Goal: Information Seeking & Learning: Learn about a topic

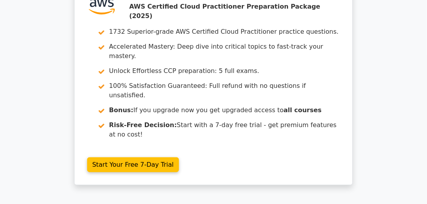
scroll to position [45, 0]
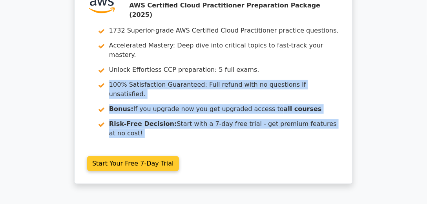
drag, startPoint x: 354, startPoint y: 63, endPoint x: 270, endPoint y: 58, distance: 84.1
click at [270, 58] on div ".st0{fill:#252F3E;} .st1{fill-rule:evenodd;clip-rule:evenodd;fill:#FF9900;} Go …" at bounding box center [213, 91] width 285 height 209
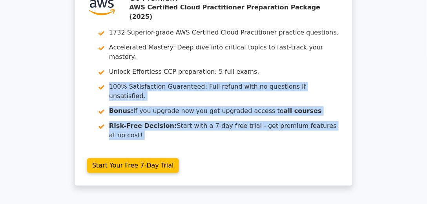
click at [375, 56] on div ".st0{fill:#252F3E;} .st1{fill-rule:evenodd;clip-rule:evenodd;fill:#FF9900;} Go …" at bounding box center [213, 91] width 427 height 209
click at [373, 51] on div ".st0{fill:#252F3E;} .st1{fill-rule:evenodd;clip-rule:evenodd;fill:#FF9900;} Go …" at bounding box center [213, 91] width 427 height 209
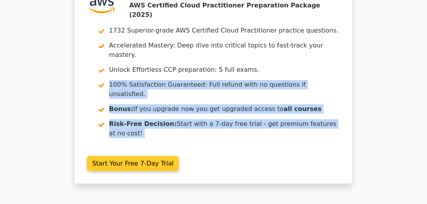
drag, startPoint x: 369, startPoint y: 59, endPoint x: 96, endPoint y: 54, distance: 272.7
click at [104, 56] on div ".st0{fill:#252F3E;} .st1{fill-rule:evenodd;clip-rule:evenodd;fill:#FF9900;} Go …" at bounding box center [213, 91] width 427 height 209
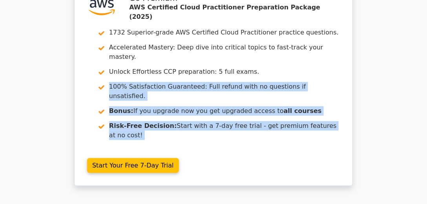
click at [365, 105] on div ".st0{fill:#252F3E;} .st1{fill-rule:evenodd;clip-rule:evenodd;fill:#FF9900;} Go …" at bounding box center [213, 91] width 427 height 209
click at [376, 105] on div ".st0{fill:#252F3E;} .st1{fill-rule:evenodd;clip-rule:evenodd;fill:#FF9900;} Go …" at bounding box center [213, 91] width 427 height 209
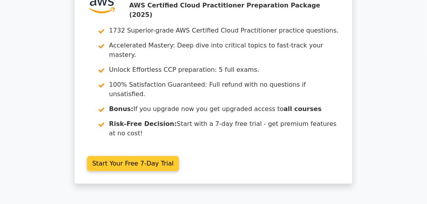
drag, startPoint x: 373, startPoint y: 112, endPoint x: 317, endPoint y: 58, distance: 77.1
click at [318, 59] on div ".st0{fill:#252F3E;} .st1{fill-rule:evenodd;clip-rule:evenodd;fill:#FF9900;} Go …" at bounding box center [213, 91] width 427 height 209
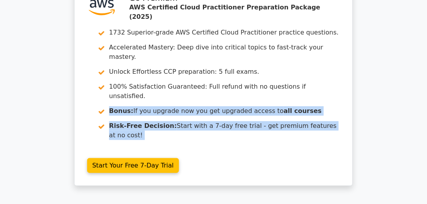
drag, startPoint x: 395, startPoint y: 67, endPoint x: 357, endPoint y: 53, distance: 41.3
click at [332, 51] on div ".st0{fill:#252F3E;} .st1{fill-rule:evenodd;clip-rule:evenodd;fill:#FF9900;} Go …" at bounding box center [213, 91] width 427 height 209
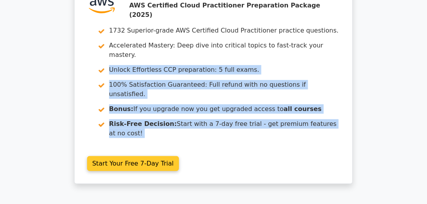
drag, startPoint x: 382, startPoint y: 37, endPoint x: 339, endPoint y: 39, distance: 43.2
click at [339, 39] on div ".st0{fill:#252F3E;} .st1{fill-rule:evenodd;clip-rule:evenodd;fill:#FF9900;} Go …" at bounding box center [213, 91] width 427 height 209
copy main "Unlock Effortless CCP preparation: 5 full exams. 100% Satisfaction Guaranteed: …"
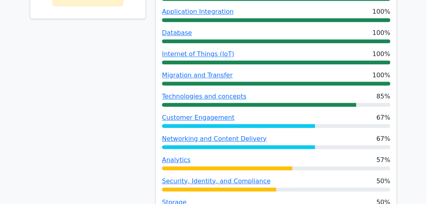
scroll to position [448, 0]
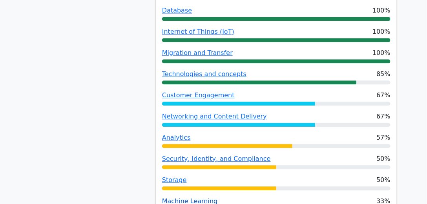
click at [186, 197] on link "Machine Learning" at bounding box center [190, 200] width 56 height 7
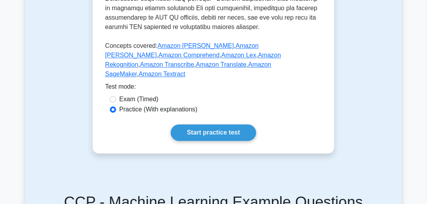
scroll to position [471, 0]
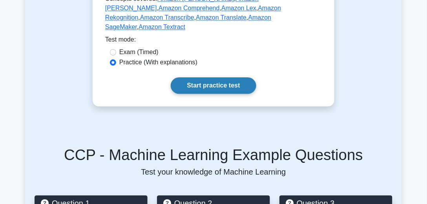
click at [211, 94] on link "Start practice test" at bounding box center [213, 85] width 85 height 16
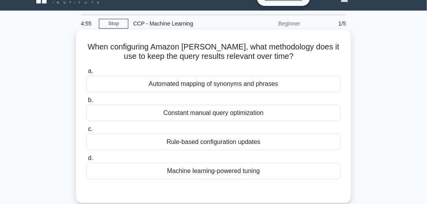
scroll to position [22, 0]
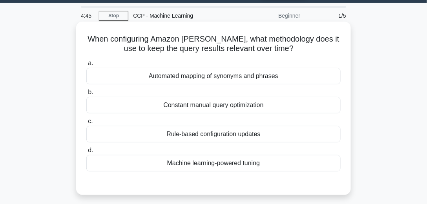
click at [214, 165] on div "Machine learning-powered tuning" at bounding box center [213, 163] width 254 height 16
click at [86, 153] on input "d. Machine learning-powered tuning" at bounding box center [86, 150] width 0 height 5
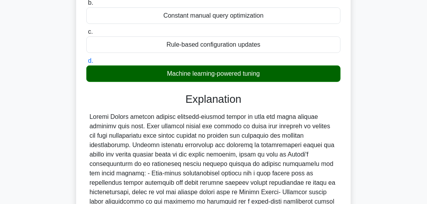
scroll to position [231, 0]
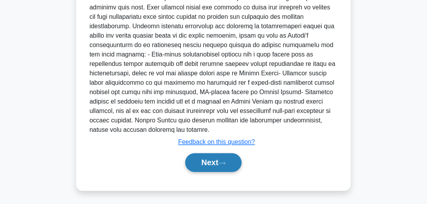
click at [204, 163] on button "Next" at bounding box center [213, 162] width 56 height 19
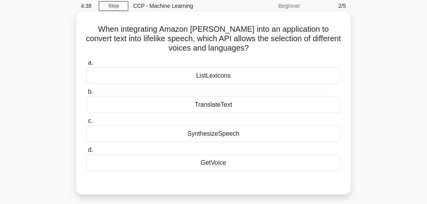
scroll to position [40, 0]
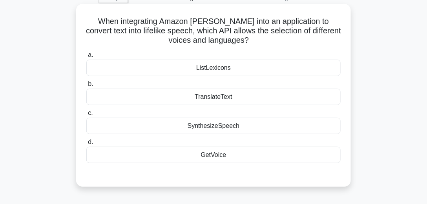
click at [231, 159] on div "GetVoice" at bounding box center [213, 155] width 254 height 16
click at [86, 145] on input "d. GetVoice" at bounding box center [86, 142] width 0 height 5
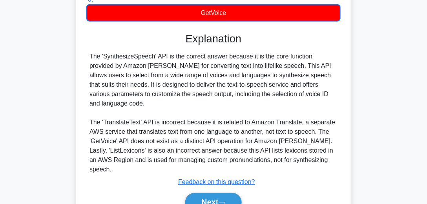
scroll to position [175, 0]
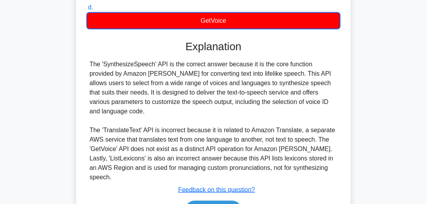
click at [215, 71] on div "The 'SynthesizeSpeech' API is the correct answer because it is the core functio…" at bounding box center [213, 121] width 248 height 122
copy div "lifelike"
click at [126, 62] on div "The 'SynthesizeSpeech' API is the correct answer because it is the core functio…" at bounding box center [213, 121] width 248 height 122
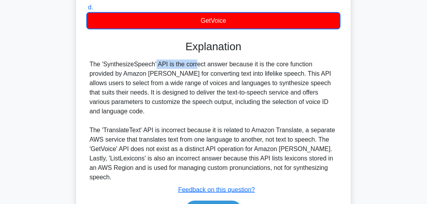
copy div "SynthesizeSpeech"
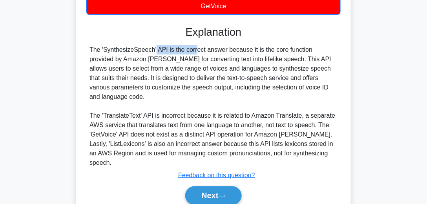
scroll to position [197, 0]
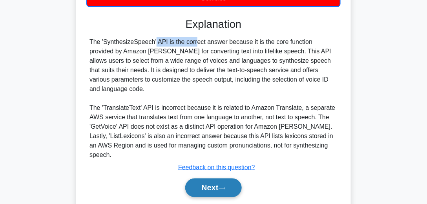
click at [223, 186] on icon at bounding box center [222, 188] width 7 height 4
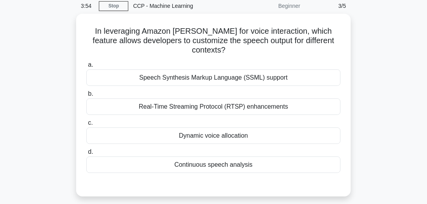
scroll to position [40, 0]
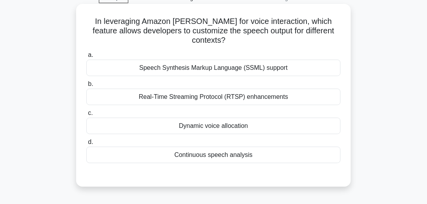
click at [234, 60] on div "Speech Synthesis Markup Language (SSML) support" at bounding box center [213, 68] width 254 height 16
click at [86, 55] on input "a. Speech Synthesis Markup Language (SSML) support" at bounding box center [86, 55] width 0 height 5
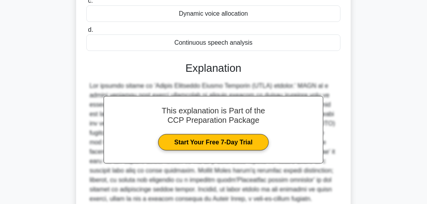
scroll to position [220, 0]
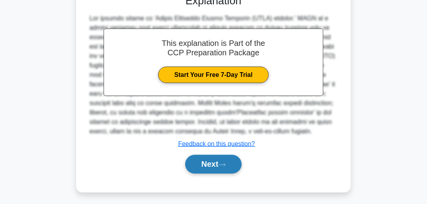
click at [212, 155] on button "Next" at bounding box center [213, 164] width 56 height 19
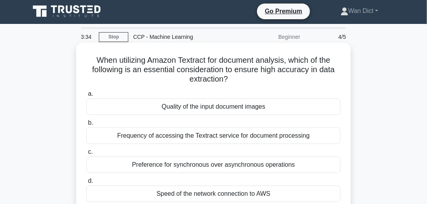
scroll to position [45, 0]
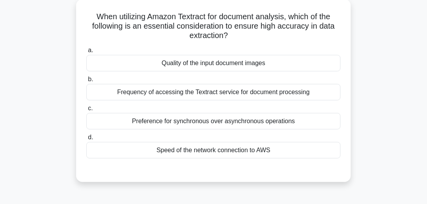
click at [208, 62] on div "Quality of the input document images" at bounding box center [213, 63] width 254 height 16
click at [86, 53] on input "a. Quality of the input document images" at bounding box center [86, 50] width 0 height 5
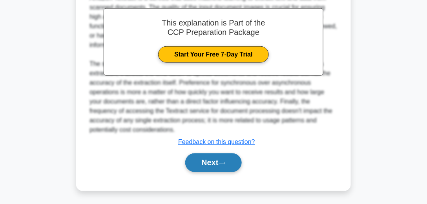
click at [231, 153] on button "Next" at bounding box center [213, 162] width 56 height 19
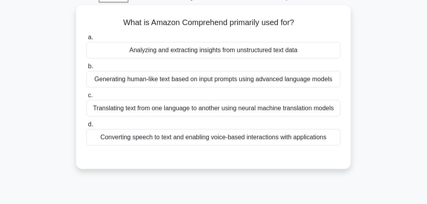
scroll to position [38, 0]
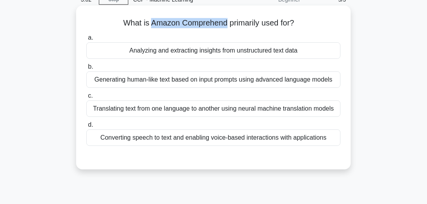
drag, startPoint x: 149, startPoint y: 22, endPoint x: 225, endPoint y: 26, distance: 75.8
click at [225, 26] on h5 "What is Amazon Comprehend primarily used for? .spinner_0XTQ{transform-origin:ce…" at bounding box center [214, 23] width 256 height 10
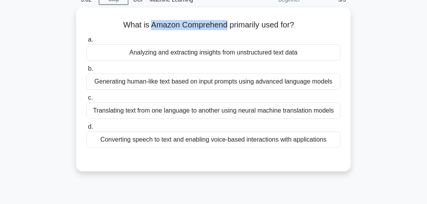
copy h5 "Amazon Comprehend"
click at [394, 71] on div "What is Amazon Comprehend primarily used for? .spinner_0XTQ{transform-origin:ce…" at bounding box center [213, 93] width 377 height 173
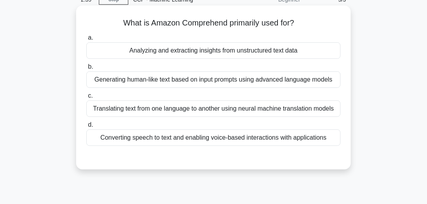
click at [225, 112] on div "Translating text from one language to another using neural machine translation …" at bounding box center [213, 108] width 254 height 16
click at [86, 98] on input "c. Translating text from one language to another using neural machine translati…" at bounding box center [86, 95] width 0 height 5
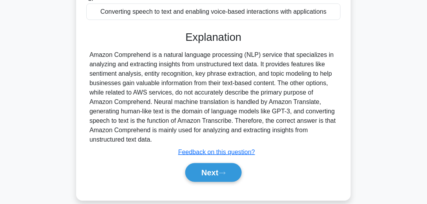
scroll to position [173, 0]
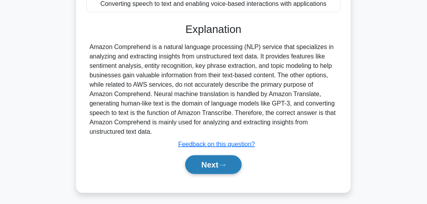
click at [232, 174] on button "Next" at bounding box center [213, 164] width 56 height 19
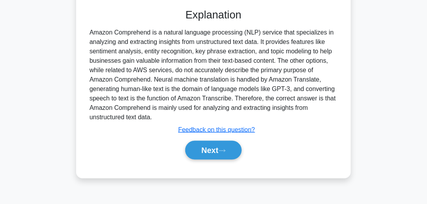
scroll to position [220, 0]
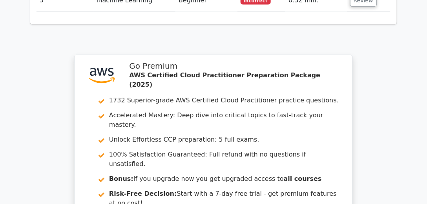
scroll to position [1188, 0]
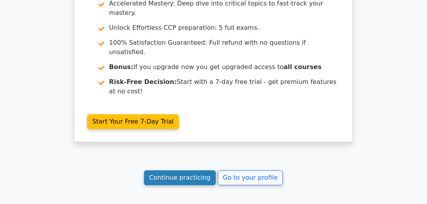
click at [179, 170] on link "Continue practicing" at bounding box center [180, 177] width 72 height 15
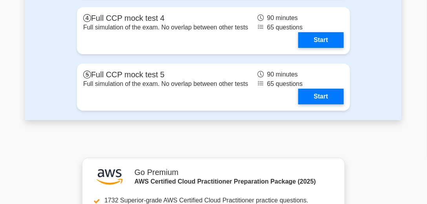
scroll to position [2174, 0]
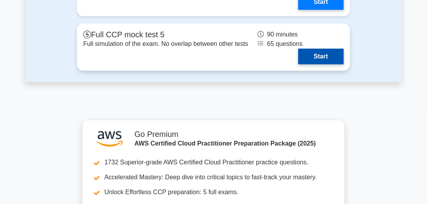
click at [313, 58] on link "Start" at bounding box center [321, 57] width 46 height 16
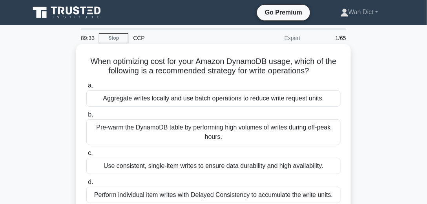
scroll to position [22, 0]
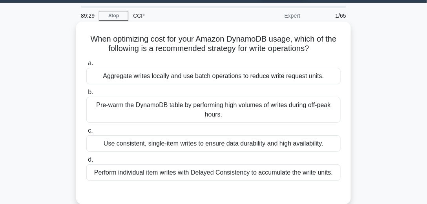
click at [230, 141] on div "Use consistent, single-item writes to ensure data durability and high availabil…" at bounding box center [213, 143] width 254 height 16
click at [86, 133] on input "c. Use consistent, single-item writes to ensure data durability and high availa…" at bounding box center [86, 130] width 0 height 5
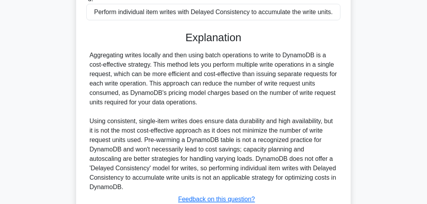
scroll to position [179, 0]
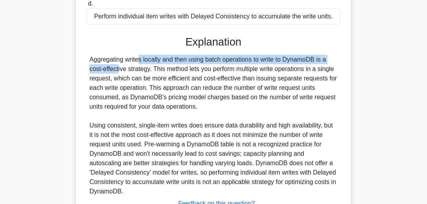
drag, startPoint x: 90, startPoint y: 58, endPoint x: 316, endPoint y: 61, distance: 226.4
click at [316, 61] on div "Aggregating writes locally and then using batch operations to write to DynamoDB…" at bounding box center [213, 125] width 248 height 141
copy div "Aggregating writes locally and then using batch operations to write to DynamoDB"
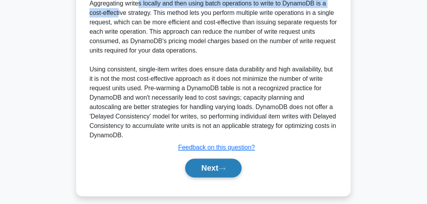
scroll to position [241, 0]
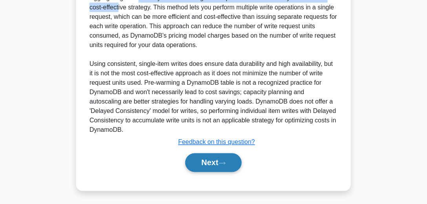
click at [225, 166] on button "Next" at bounding box center [213, 162] width 56 height 19
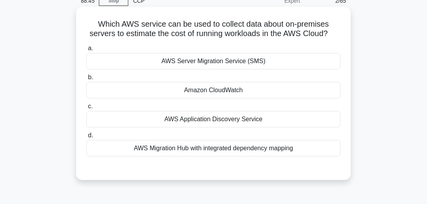
scroll to position [17, 0]
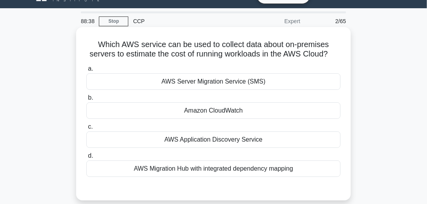
click at [230, 139] on div "AWS Application Discovery Service" at bounding box center [213, 139] width 254 height 16
click at [86, 129] on input "c. AWS Application Discovery Service" at bounding box center [86, 126] width 0 height 5
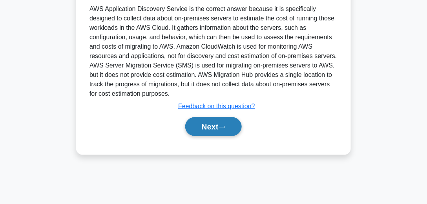
click at [218, 126] on button "Next" at bounding box center [213, 126] width 56 height 19
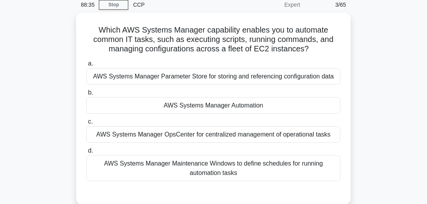
scroll to position [40, 0]
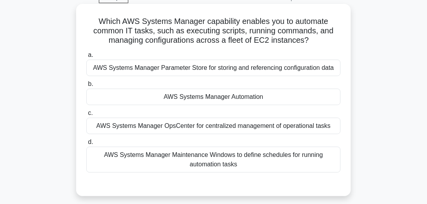
click at [226, 96] on div "AWS Systems Manager Automation" at bounding box center [213, 97] width 254 height 16
click at [86, 87] on input "b. AWS Systems Manager Automation" at bounding box center [86, 84] width 0 height 5
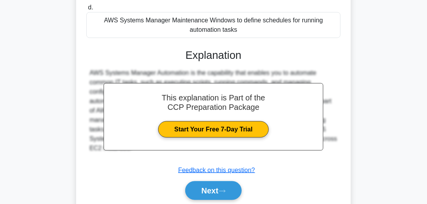
scroll to position [220, 0]
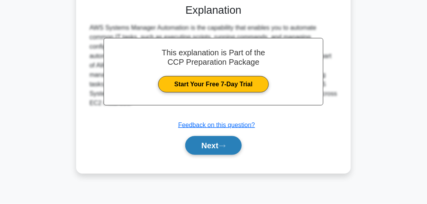
click at [214, 140] on button "Next" at bounding box center [213, 145] width 56 height 19
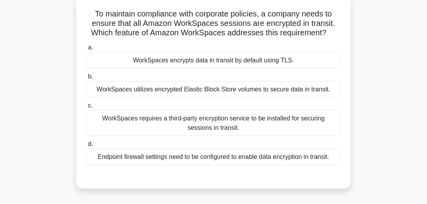
scroll to position [40, 0]
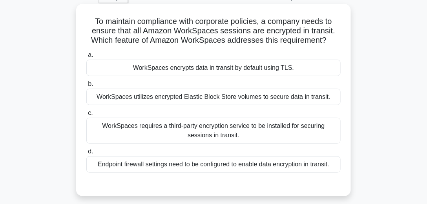
click at [217, 69] on div "WorkSpaces encrypts data in transit by default using TLS." at bounding box center [213, 68] width 254 height 16
click at [86, 58] on input "a. WorkSpaces encrypts data in transit by default using TLS." at bounding box center [86, 55] width 0 height 5
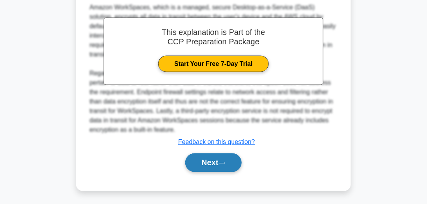
click at [230, 155] on button "Next" at bounding box center [213, 162] width 56 height 19
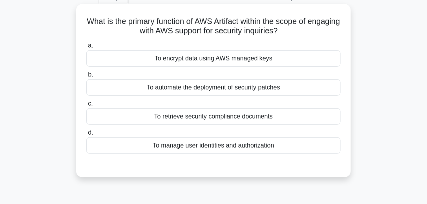
click at [230, 121] on div "To retrieve security compliance documents" at bounding box center [213, 116] width 254 height 16
click at [86, 106] on input "c. To retrieve security compliance documents" at bounding box center [86, 103] width 0 height 5
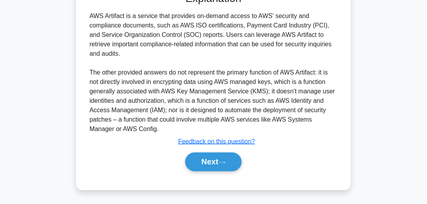
scroll to position [220, 0]
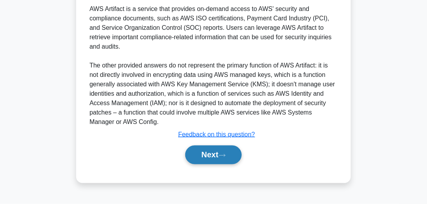
click at [230, 153] on button "Next" at bounding box center [213, 155] width 56 height 19
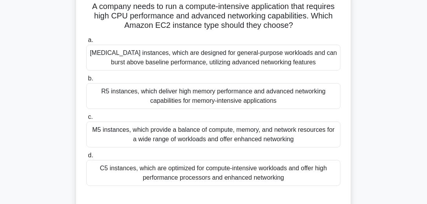
scroll to position [63, 0]
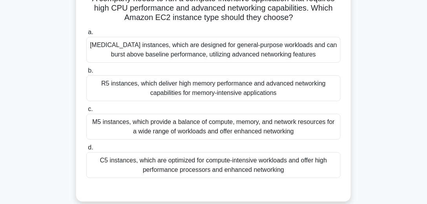
click at [235, 166] on div "C5 instances, which are optimized for compute-intensive workloads and offer hig…" at bounding box center [213, 165] width 254 height 26
click at [86, 150] on input "d. C5 instances, which are optimized for compute-intensive workloads and offer …" at bounding box center [86, 147] width 0 height 5
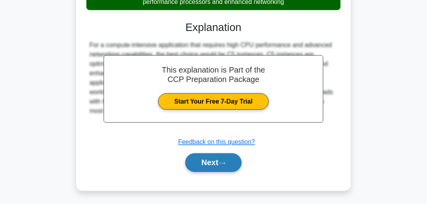
click at [233, 164] on button "Next" at bounding box center [213, 162] width 56 height 19
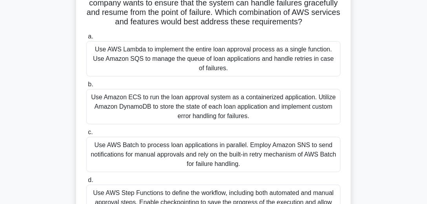
scroll to position [118, 0]
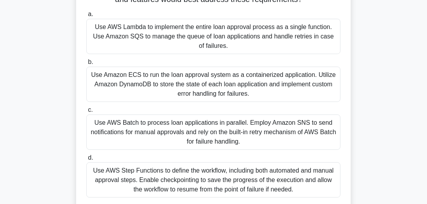
click at [228, 173] on div "Use AWS Step Functions to define the workflow, including both automated and man…" at bounding box center [213, 179] width 254 height 35
click at [86, 160] on input "d. Use AWS Step Functions to define the workflow, including both automated and …" at bounding box center [86, 157] width 0 height 5
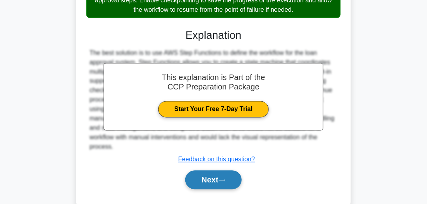
click at [220, 181] on button "Next" at bounding box center [213, 180] width 56 height 19
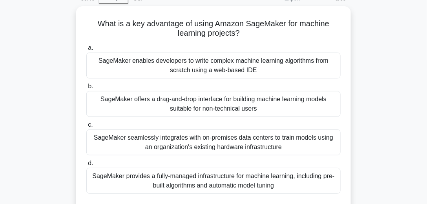
scroll to position [32, 0]
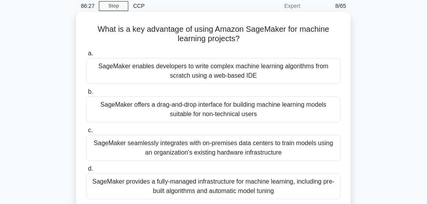
click at [275, 180] on div "SageMaker provides a fully-managed infrastructure for machine learning, includi…" at bounding box center [213, 186] width 254 height 26
click at [86, 171] on input "d. SageMaker provides a fully-managed infrastructure for machine learning, incl…" at bounding box center [86, 168] width 0 height 5
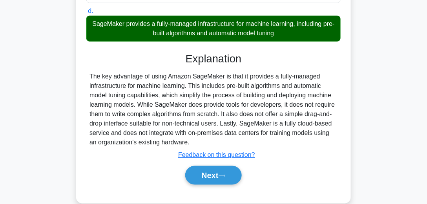
scroll to position [211, 0]
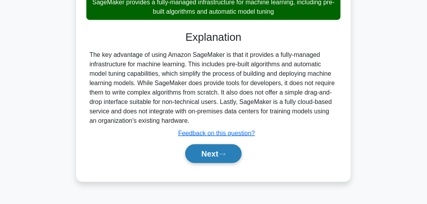
click at [202, 151] on button "Next" at bounding box center [213, 153] width 56 height 19
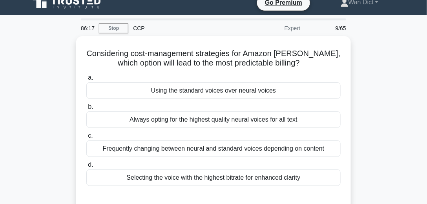
scroll to position [32, 0]
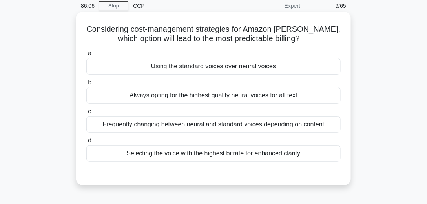
click at [209, 68] on div "Using the standard voices over neural voices" at bounding box center [213, 66] width 254 height 16
click at [86, 56] on input "a. Using the standard voices over neural voices" at bounding box center [86, 53] width 0 height 5
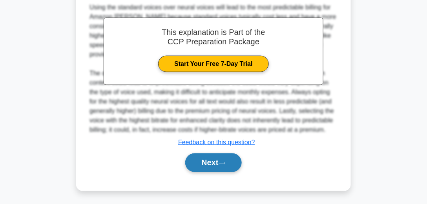
click at [221, 158] on button "Next" at bounding box center [213, 162] width 56 height 19
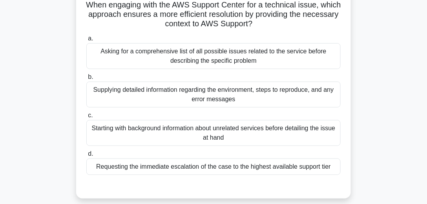
scroll to position [64, 0]
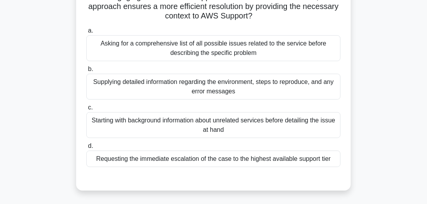
click at [244, 88] on div "Supplying detailed information regarding the environment, steps to reproduce, a…" at bounding box center [213, 87] width 254 height 26
click at [86, 72] on input "b. Supplying detailed information regarding the environment, steps to reproduce…" at bounding box center [86, 69] width 0 height 5
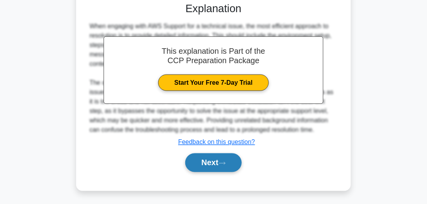
click at [225, 165] on button "Next" at bounding box center [213, 162] width 56 height 19
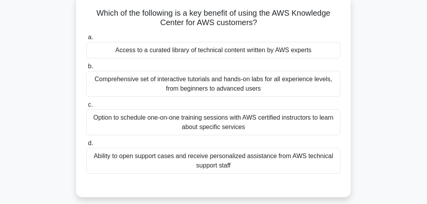
scroll to position [40, 0]
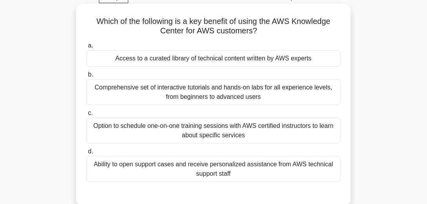
click at [243, 92] on div "Comprehensive set of interactive tutorials and hands-on labs for all experience…" at bounding box center [213, 92] width 254 height 26
click at [86, 77] on input "b. Comprehensive set of interactive tutorials and hands-on labs for all experie…" at bounding box center [86, 74] width 0 height 5
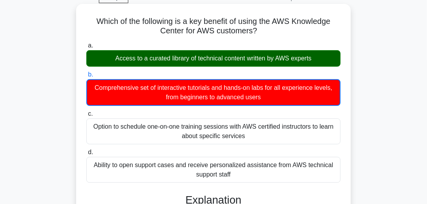
click at [157, 56] on div "Access to a curated library of technical content written by AWS experts" at bounding box center [213, 58] width 254 height 16
click at [86, 48] on input "a. Access to a curated library of technical content written by AWS experts" at bounding box center [86, 45] width 0 height 5
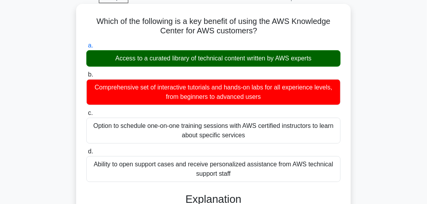
click at [157, 56] on div "Access to a curated library of technical content written by AWS experts" at bounding box center [213, 58] width 254 height 16
click at [86, 48] on input "a. Access to a curated library of technical content written by AWS experts" at bounding box center [86, 45] width 0 height 5
drag, startPoint x: 319, startPoint y: 62, endPoint x: 107, endPoint y: 59, distance: 212.7
click at [107, 59] on div "Access to a curated library of technical content written by AWS experts" at bounding box center [213, 58] width 254 height 16
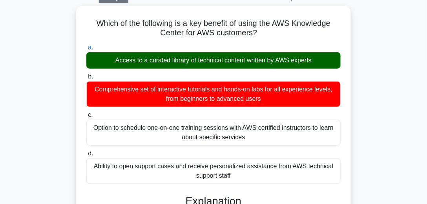
copy div "Access to a curated library of technical content written by AWS experts"
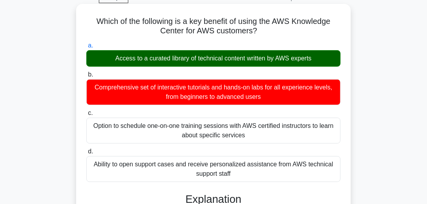
click at [171, 71] on label "b. Comprehensive set of interactive tutorials and hands-on labs for all experie…" at bounding box center [213, 87] width 254 height 35
click at [86, 72] on input "b. Comprehensive set of interactive tutorials and hands-on labs for all experie…" at bounding box center [86, 74] width 0 height 5
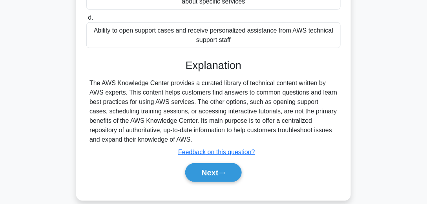
scroll to position [220, 0]
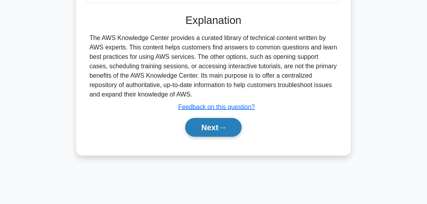
click at [218, 130] on button "Next" at bounding box center [213, 127] width 56 height 19
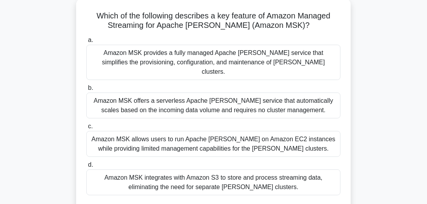
scroll to position [40, 0]
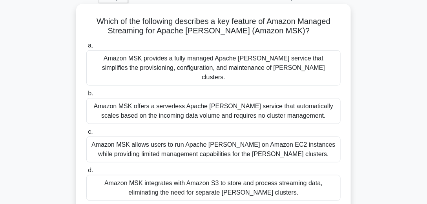
click at [228, 63] on div "Amazon MSK provides a fully managed Apache Kafka service that simplifies the pr…" at bounding box center [213, 67] width 254 height 35
click at [86, 48] on input "a. Amazon MSK provides a fully managed Apache Kafka service that simplifies the…" at bounding box center [86, 45] width 0 height 5
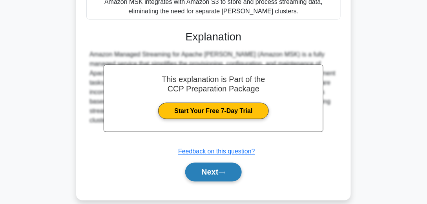
click at [219, 163] on button "Next" at bounding box center [213, 172] width 56 height 19
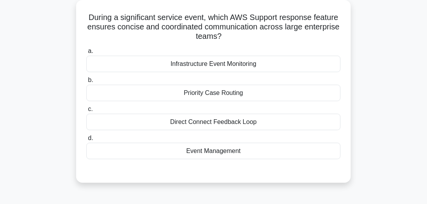
scroll to position [42, 0]
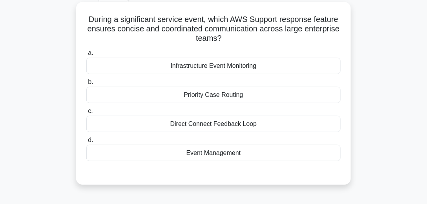
click at [230, 122] on div "Direct Connect Feedback Loop" at bounding box center [213, 124] width 254 height 16
click at [86, 114] on input "c. Direct Connect Feedback Loop" at bounding box center [86, 111] width 0 height 5
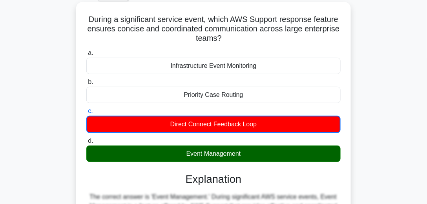
click at [236, 150] on div "Event Management" at bounding box center [213, 154] width 254 height 16
click at [86, 144] on input "d. Event Management" at bounding box center [86, 140] width 0 height 5
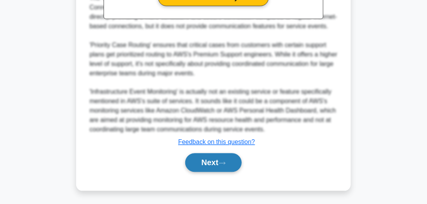
click at [208, 160] on button "Next" at bounding box center [213, 162] width 56 height 19
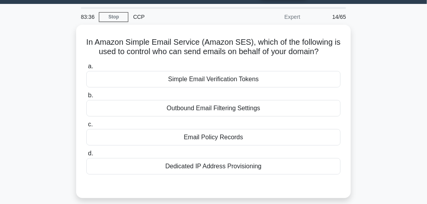
scroll to position [44, 0]
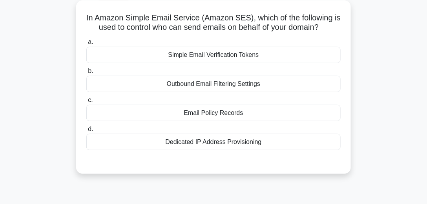
click at [230, 54] on div "Simple Email Verification Tokens" at bounding box center [213, 55] width 254 height 16
click at [86, 45] on input "a. Simple Email Verification Tokens" at bounding box center [86, 42] width 0 height 5
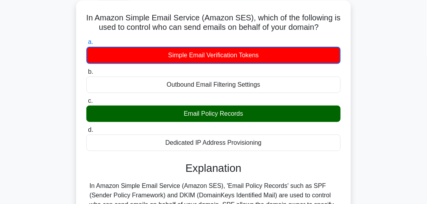
click at [218, 117] on div "Email Policy Records" at bounding box center [213, 114] width 254 height 16
click at [86, 104] on input "c. Email Policy Records" at bounding box center [86, 100] width 0 height 5
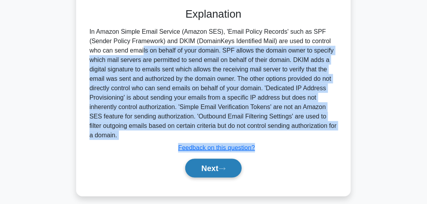
scroll to position [220, 0]
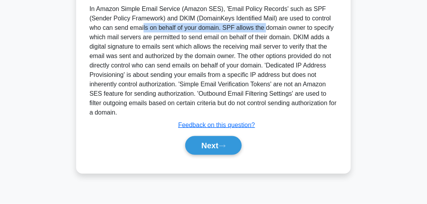
drag, startPoint x: 307, startPoint y: 129, endPoint x: 195, endPoint y: 29, distance: 150.1
click at [195, 29] on div "In Amazon Simple Email Service (Amazon SES), 'Email Policy Records' such as SPF…" at bounding box center [213, 60] width 248 height 113
copy div "who can send emails on behalf of your domain"
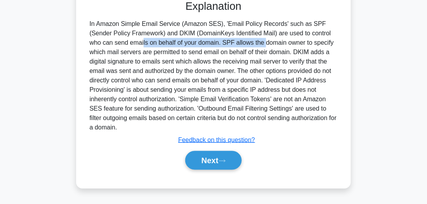
scroll to position [197, 0]
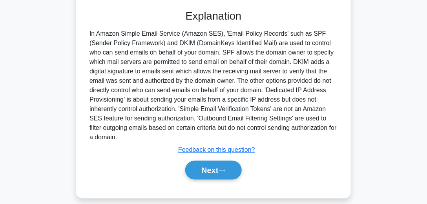
click at [390, 82] on div "In Amazon Simple Email Service (Amazon SES), which of the following is used to …" at bounding box center [213, 28] width 377 height 359
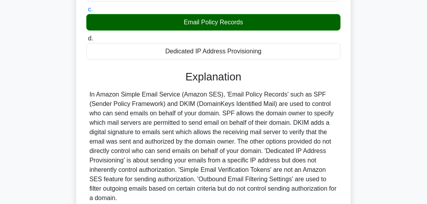
scroll to position [220, 0]
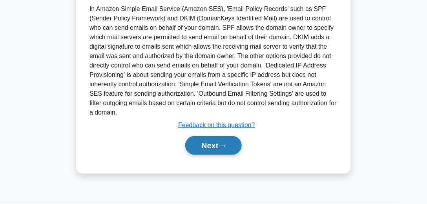
click at [215, 146] on button "Next" at bounding box center [213, 145] width 56 height 19
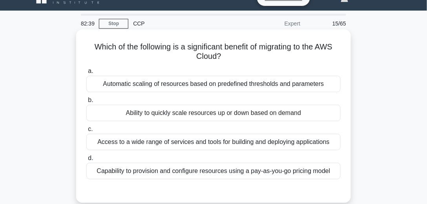
scroll to position [22, 0]
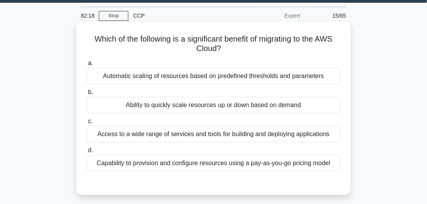
click at [232, 135] on div "Access to a wide range of services and tools for building and deploying applica…" at bounding box center [213, 134] width 254 height 16
click at [86, 124] on input "c. Access to a wide range of services and tools for building and deploying appl…" at bounding box center [86, 121] width 0 height 5
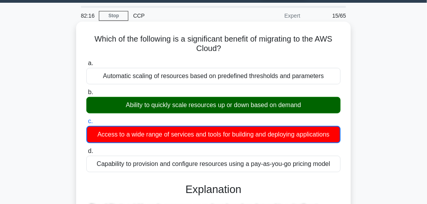
click at [236, 102] on div "Ability to quickly scale resources up or down based on demand" at bounding box center [213, 105] width 254 height 16
click at [86, 95] on input "b. Ability to quickly scale resources up or down based on demand" at bounding box center [86, 92] width 0 height 5
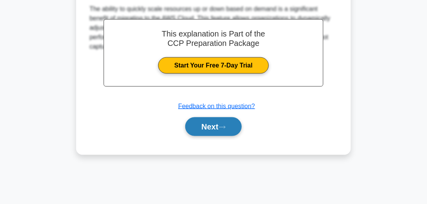
click at [226, 126] on icon at bounding box center [222, 127] width 7 height 4
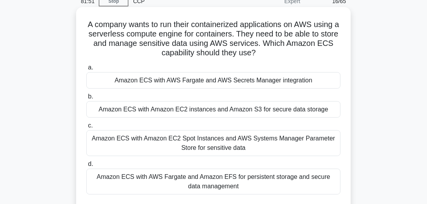
scroll to position [45, 0]
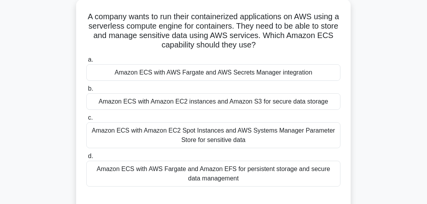
click at [224, 71] on div "Amazon ECS with AWS Fargate and AWS Secrets Manager integration" at bounding box center [213, 72] width 254 height 16
click at [86, 62] on input "a. Amazon ECS with AWS Fargate and AWS Secrets Manager integration" at bounding box center [86, 59] width 0 height 5
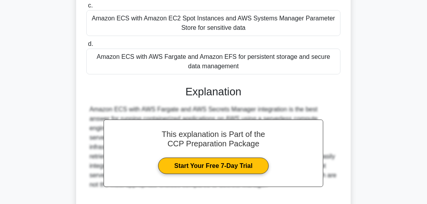
scroll to position [221, 0]
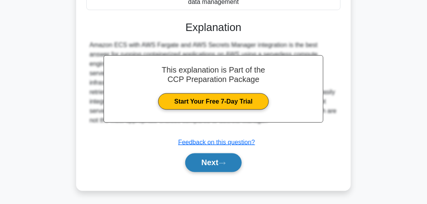
click at [226, 164] on icon at bounding box center [222, 163] width 7 height 4
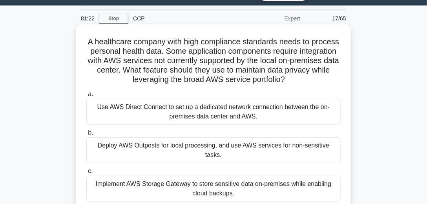
scroll to position [42, 0]
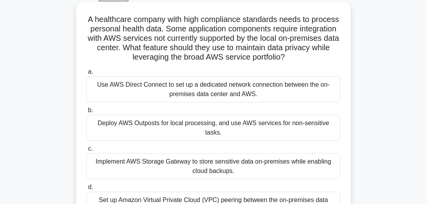
click at [296, 158] on div "Implement AWS Storage Gateway to store sensitive data on-premises while enablin…" at bounding box center [213, 166] width 254 height 26
click at [86, 151] on input "c. Implement AWS Storage Gateway to store sensitive data on-premises while enab…" at bounding box center [86, 148] width 0 height 5
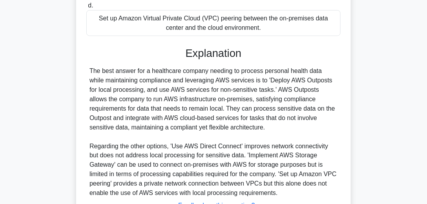
scroll to position [288, 0]
